Goal: Task Accomplishment & Management: Manage account settings

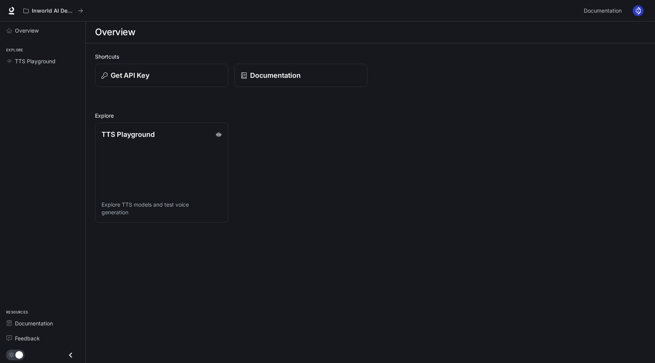
click at [635, 13] on img "button" at bounding box center [638, 10] width 11 height 11
click at [554, 57] on span "Billing" at bounding box center [589, 57] width 99 height 8
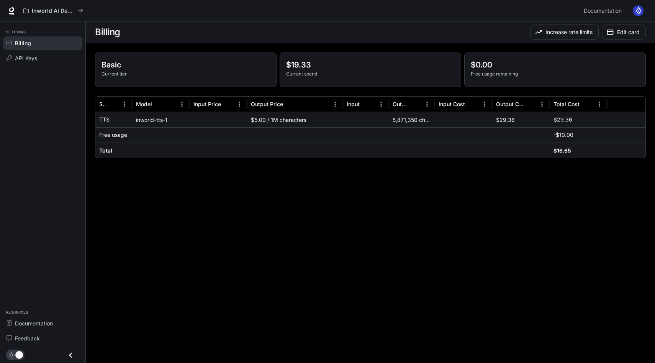
click at [405, 120] on div "5,871,350 characters" at bounding box center [412, 119] width 46 height 15
click at [478, 205] on main "Billing Increase rate limits Edit card Basic Current tier $19.33 Current spend …" at bounding box center [370, 191] width 569 height 341
click at [407, 123] on div "5,871,350 characters" at bounding box center [412, 119] width 46 height 15
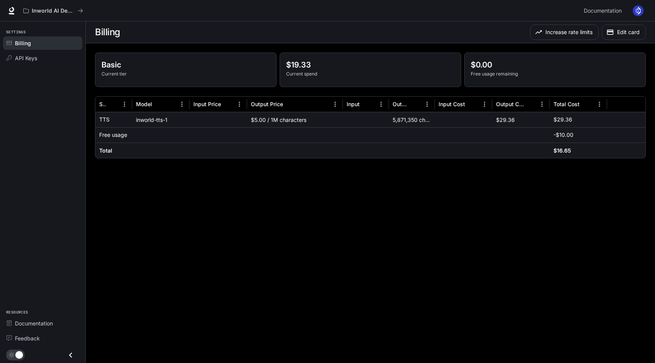
click at [405, 201] on main "Billing Increase rate limits Edit card Basic Current tier $19.33 Current spend …" at bounding box center [370, 191] width 569 height 341
click at [411, 118] on div "5,871,350 characters" at bounding box center [412, 119] width 46 height 15
click at [411, 200] on main "Billing Increase rate limits Edit card Basic Current tier $19.33 Current spend …" at bounding box center [370, 191] width 569 height 341
click at [410, 118] on div "5,871,350 characters" at bounding box center [412, 119] width 46 height 15
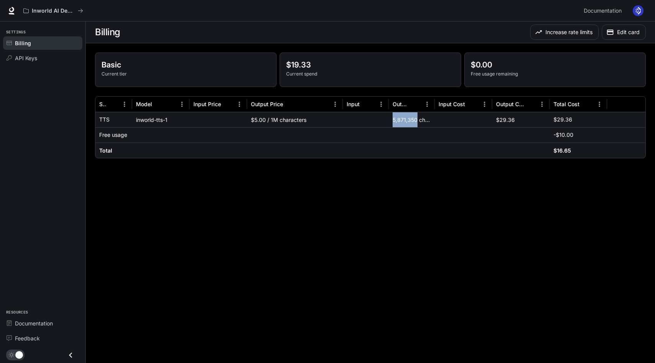
click at [410, 118] on div "5,871,350 characters" at bounding box center [412, 119] width 46 height 15
click at [391, 201] on main "Billing Increase rate limits Edit card Basic Current tier $19.33 Current spend …" at bounding box center [370, 191] width 569 height 341
